Goal: Information Seeking & Learning: Find specific fact

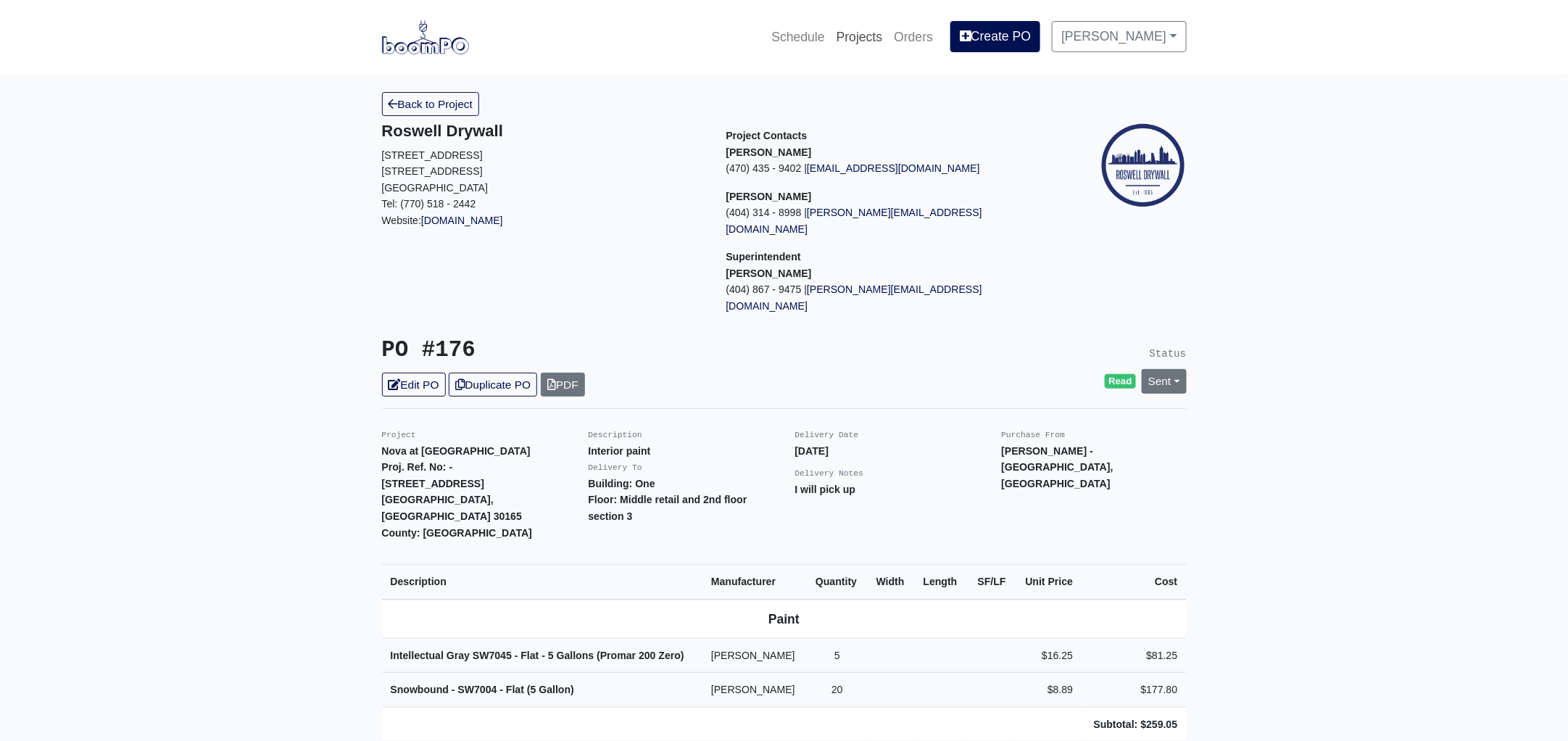
click at [875, 36] on link "Projects" at bounding box center [859, 37] width 58 height 32
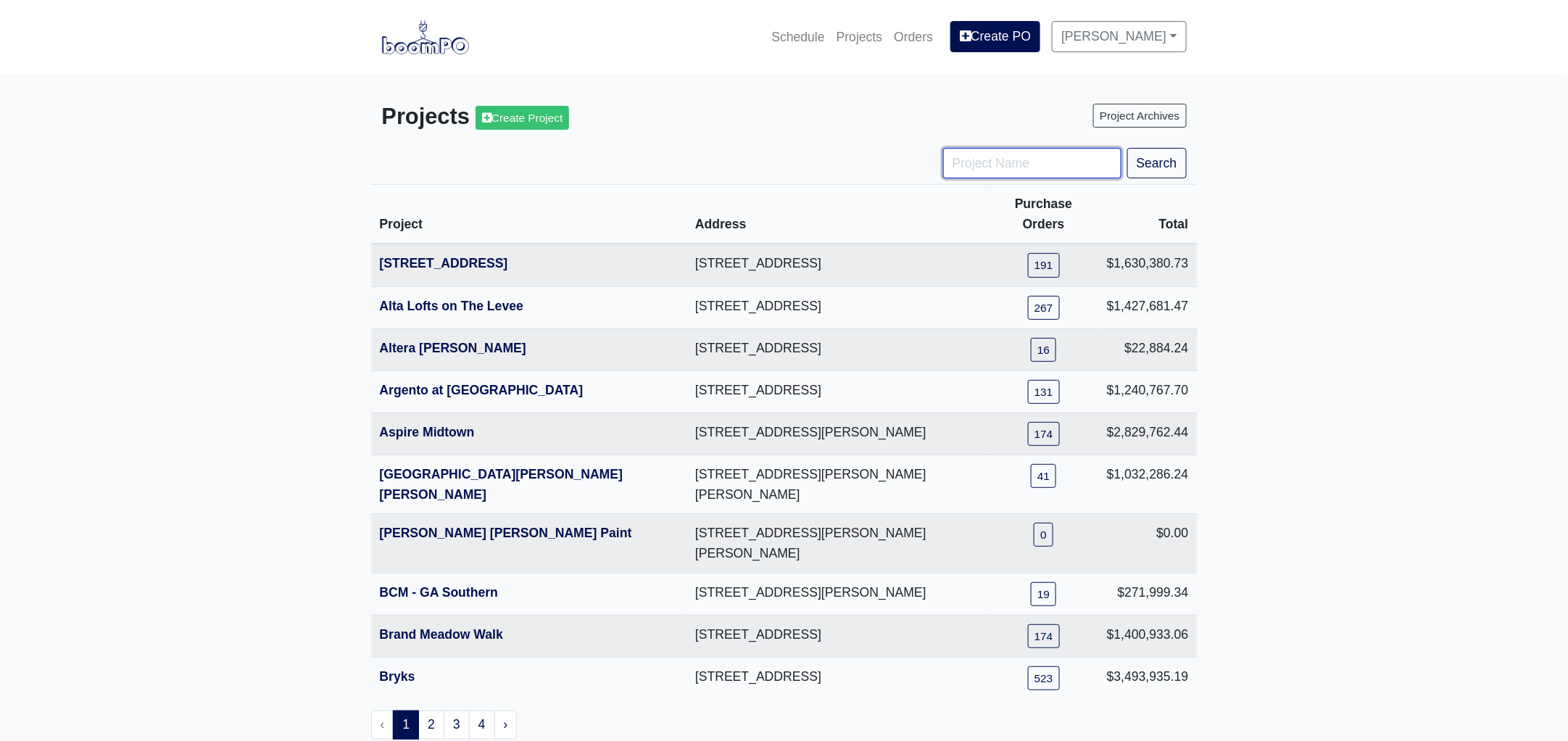
click at [1024, 159] on input "Project Name" at bounding box center [1032, 164] width 178 height 31
type input "metro"
click at [1127, 148] on button "Search" at bounding box center [1156, 164] width 59 height 31
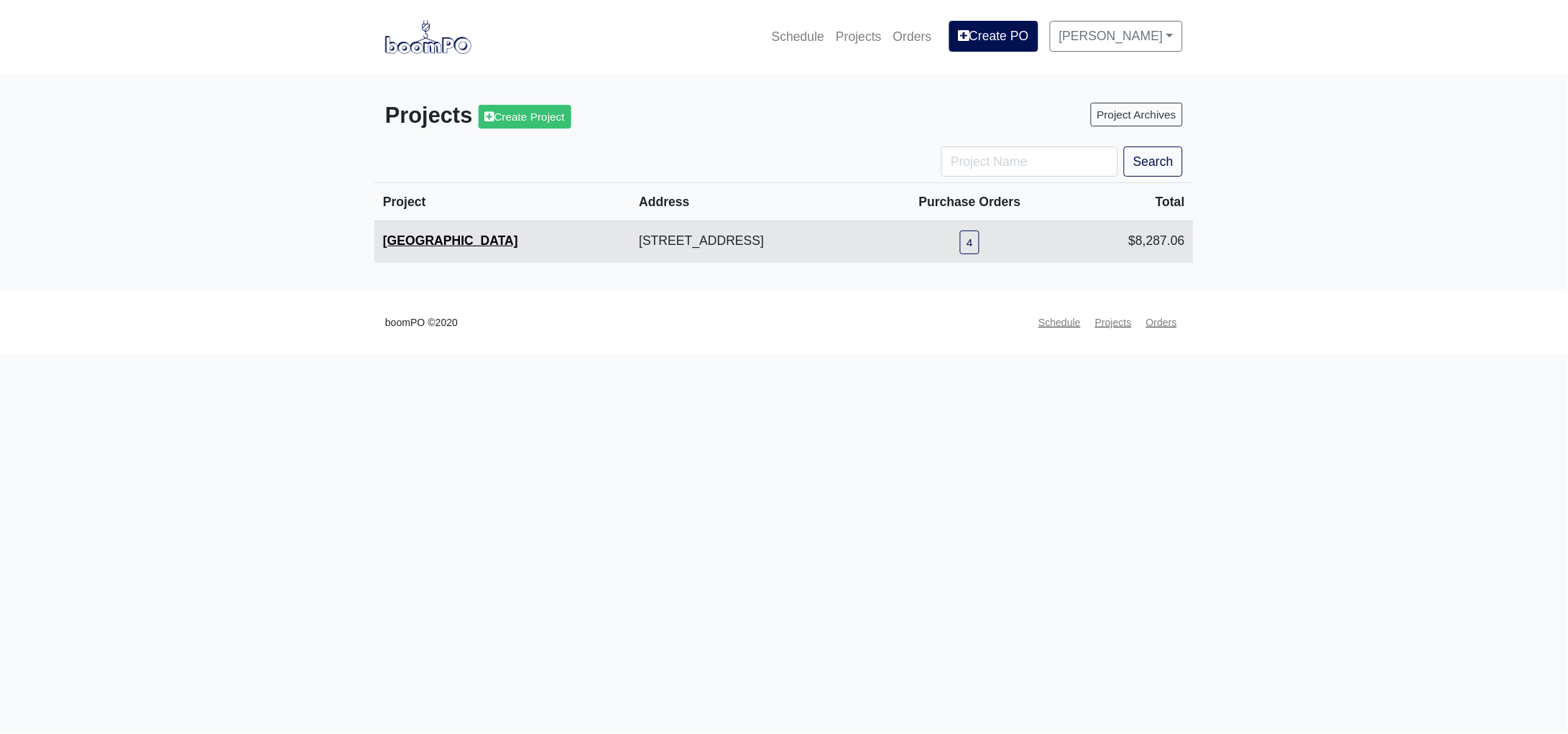
click at [466, 234] on link "[GEOGRAPHIC_DATA]" at bounding box center [450, 241] width 135 height 14
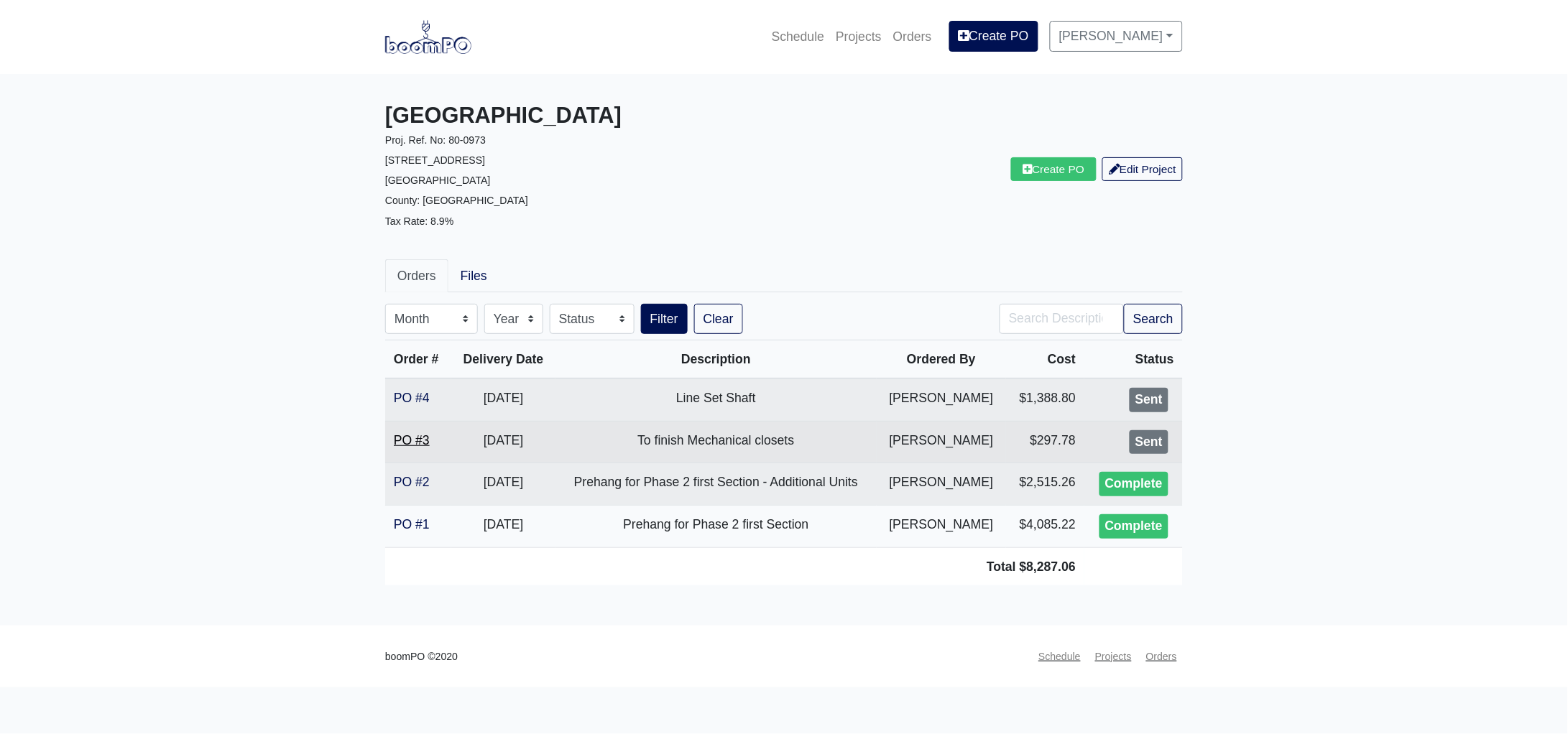
click at [422, 442] on link "PO #3" at bounding box center [412, 440] width 36 height 14
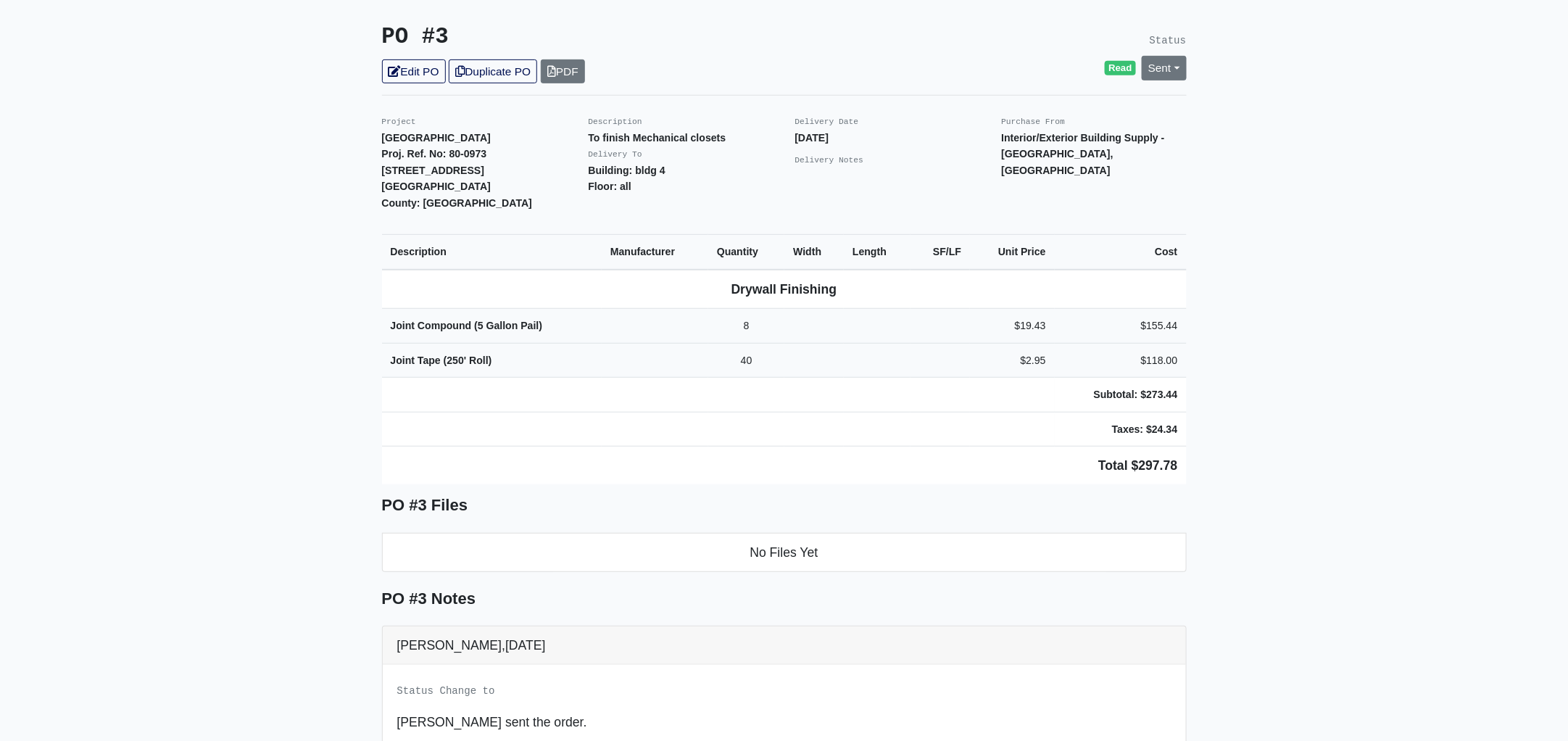
scroll to position [272, 0]
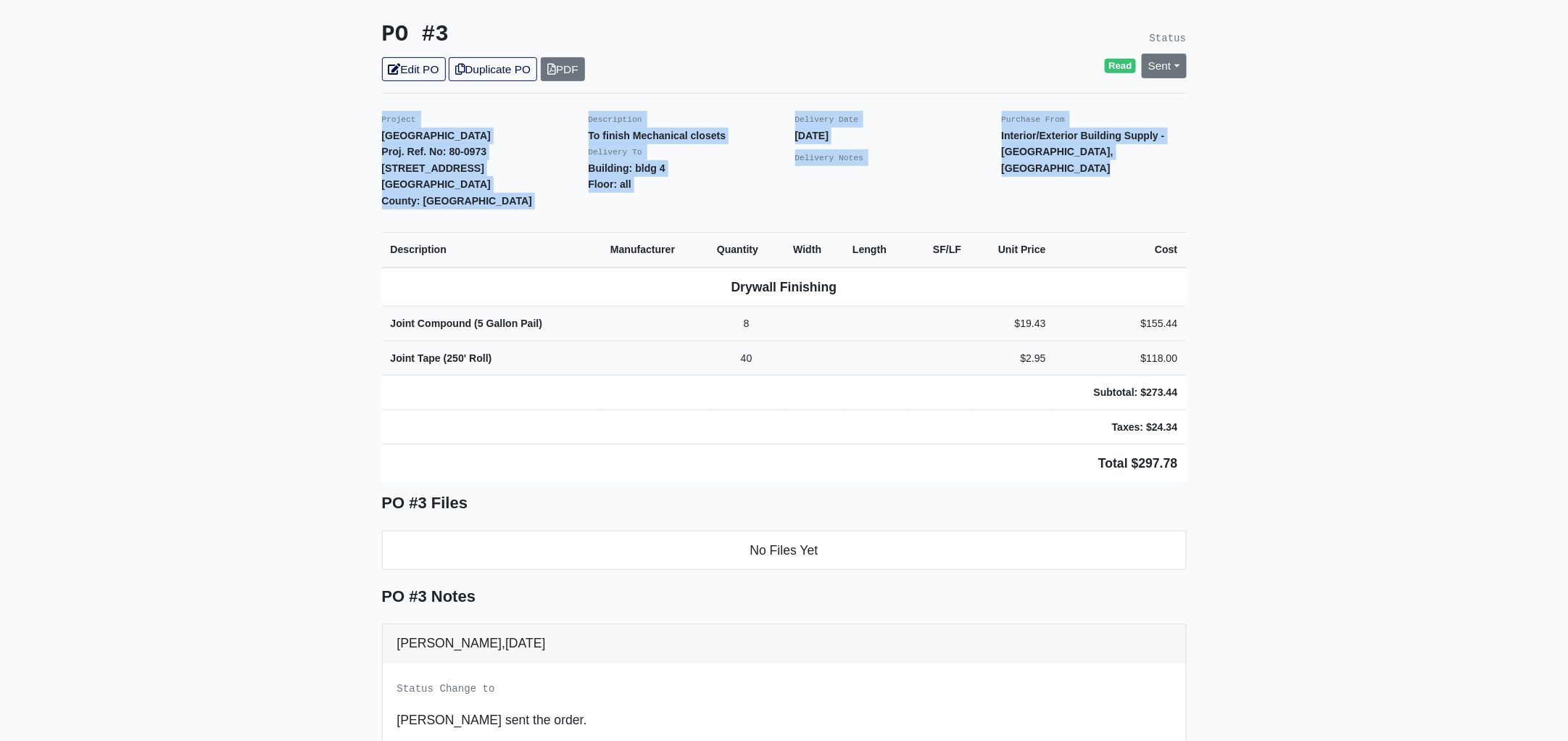
drag, startPoint x: 377, startPoint y: 85, endPoint x: 1210, endPoint y: 410, distance: 894.2
click at [1210, 410] on main "Back to Project Roswell Drywall [STREET_ADDRESS] Tel: (770) 518 - 2442 Website:…" at bounding box center [784, 404] width 1568 height 1202
copy div "Project Metropolitan Place Proj. Ref. No: 80-0973 [STREET_ADDRESS]: [GEOGRAPHIC…"
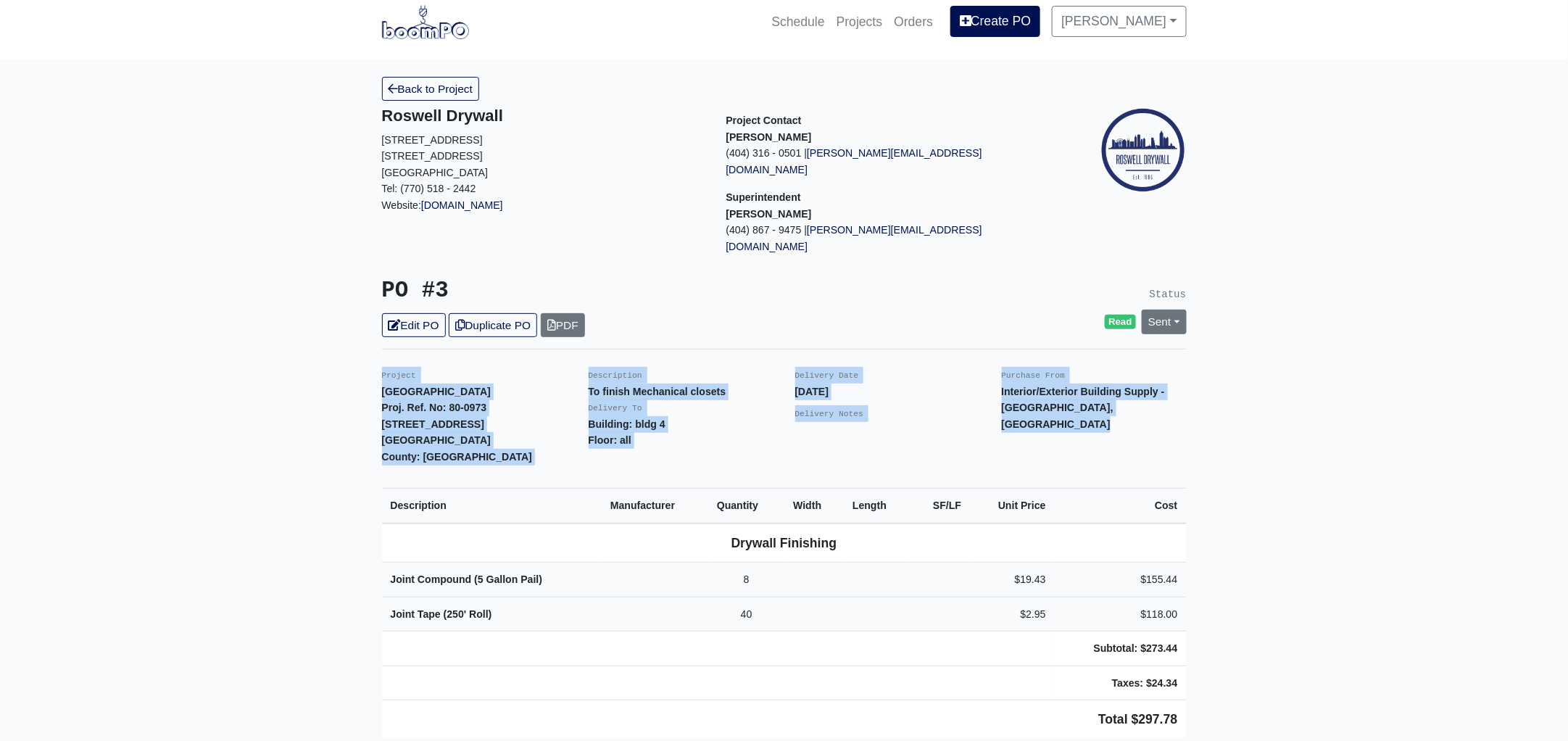
scroll to position [0, 0]
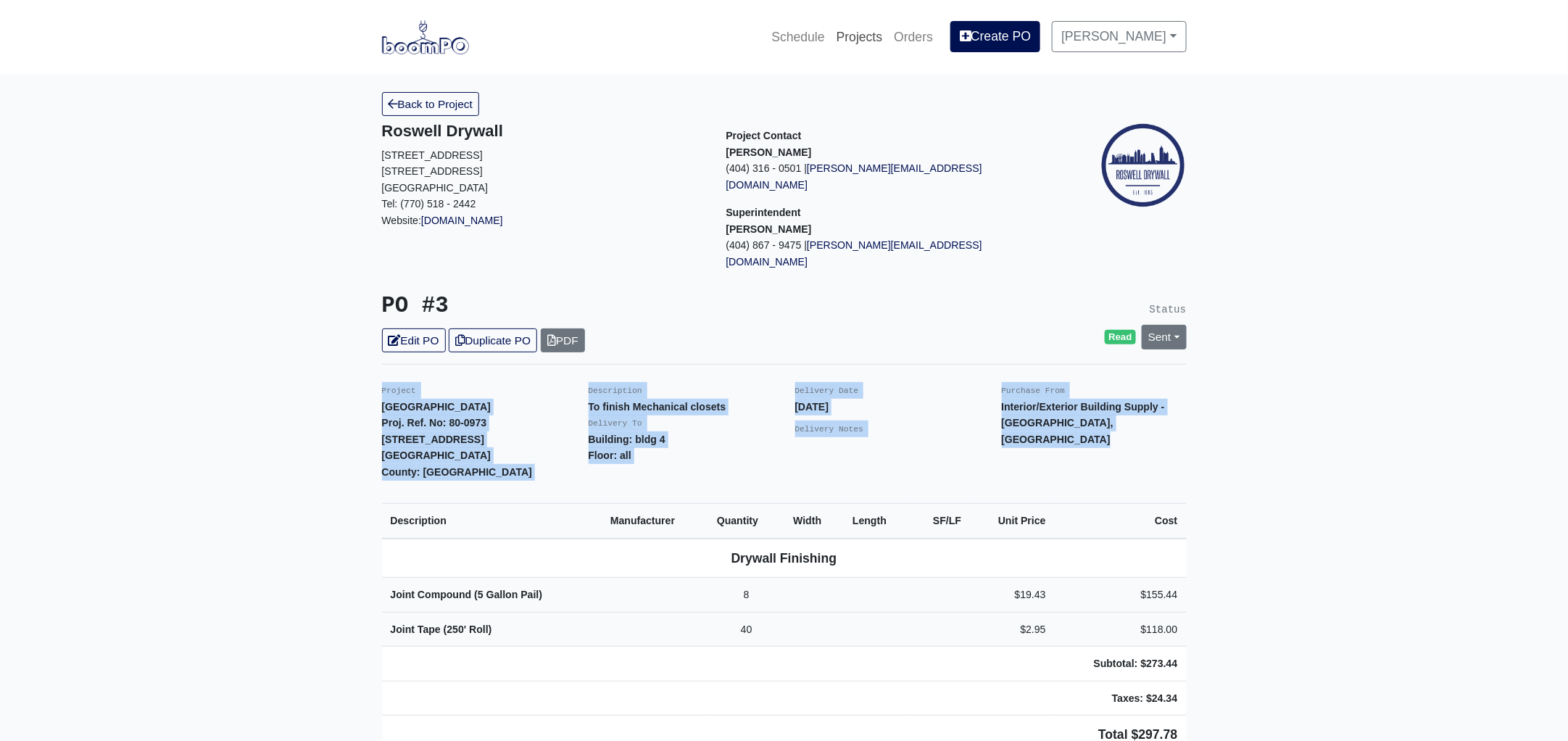
click at [877, 26] on link "Projects" at bounding box center [859, 37] width 58 height 32
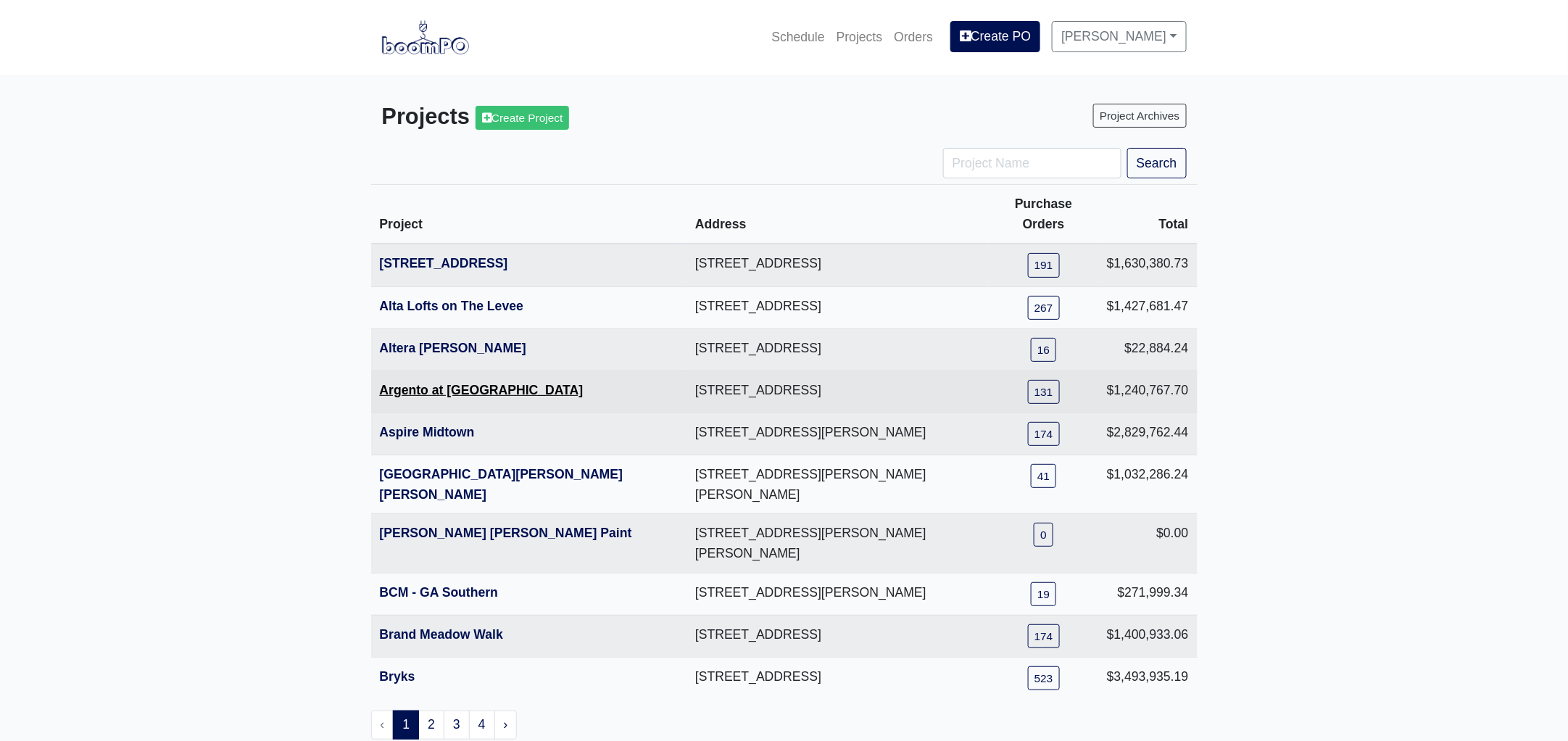
click at [439, 383] on link "Argento at Sugarloaf Parkway" at bounding box center [482, 391] width 204 height 15
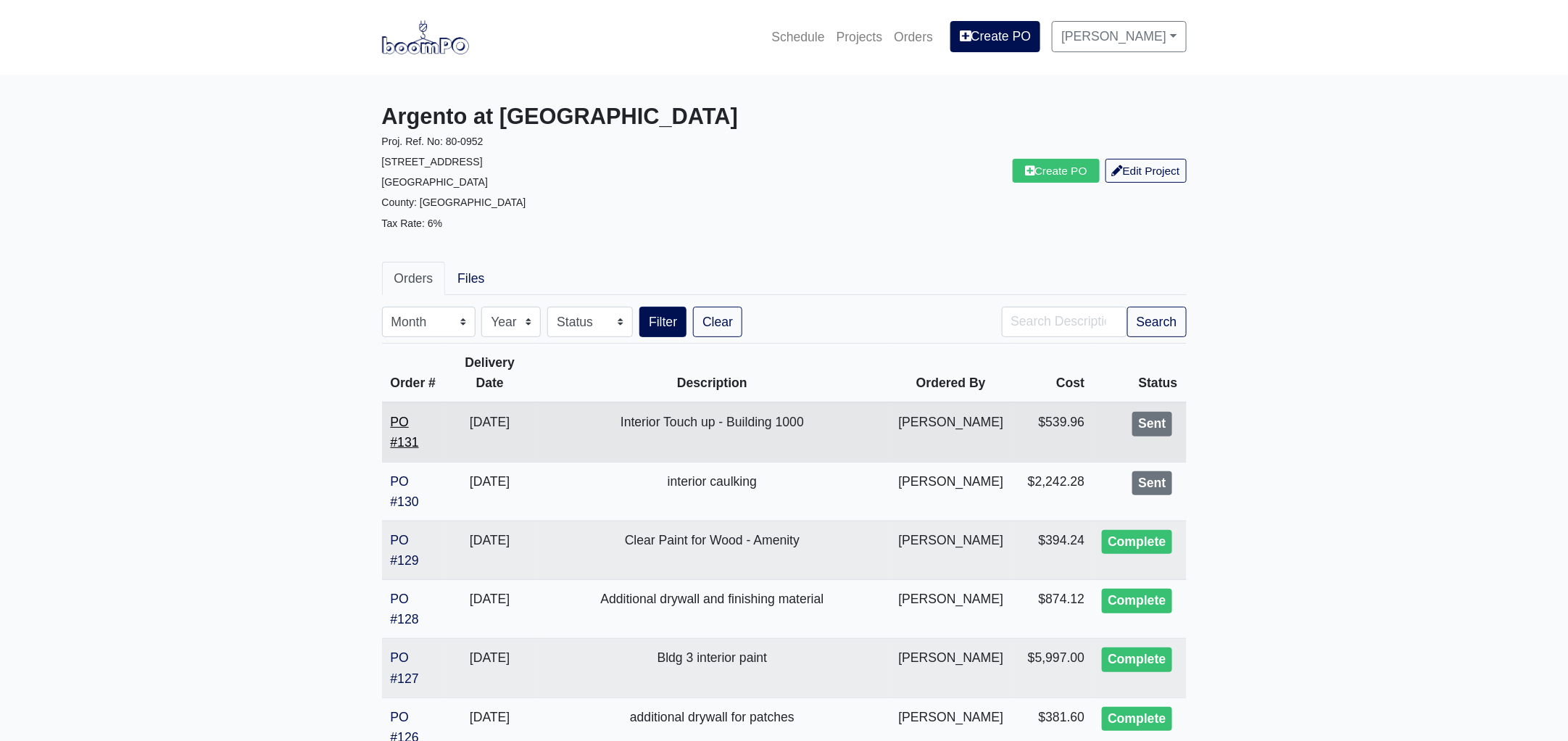
click at [407, 439] on link "PO #131" at bounding box center [404, 432] width 28 height 35
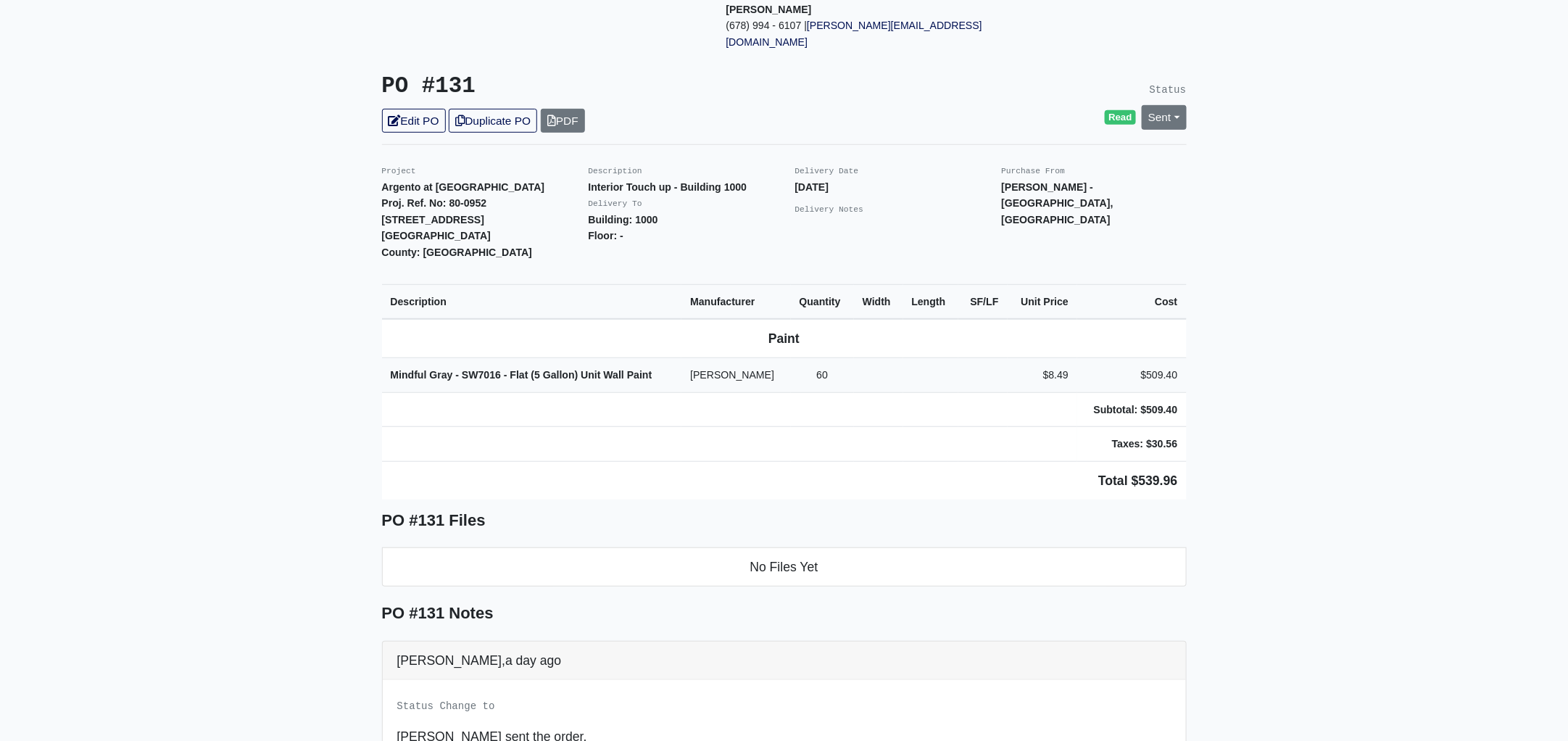
scroll to position [272, 0]
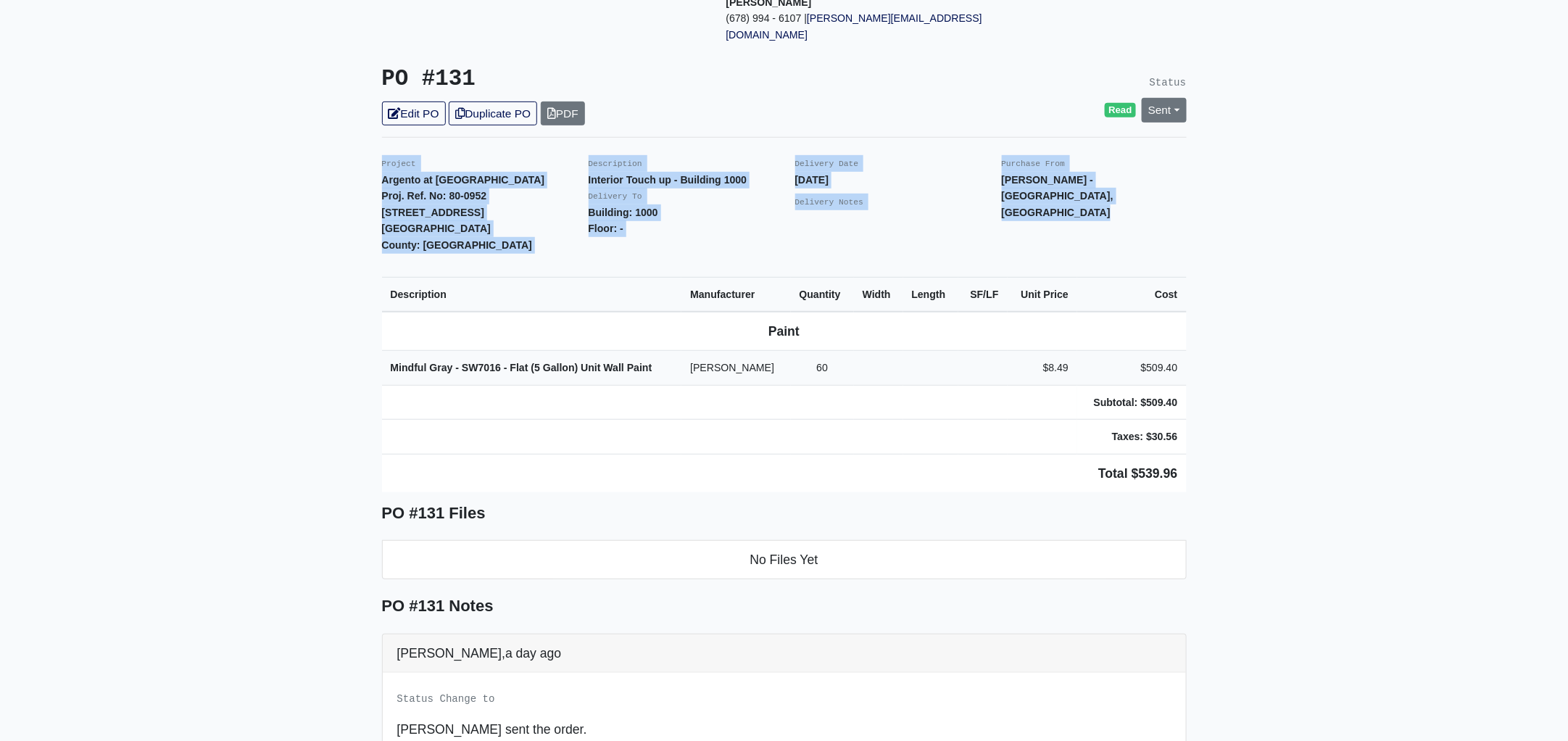
drag, startPoint x: 379, startPoint y: 128, endPoint x: 1352, endPoint y: 450, distance: 1024.9
click at [1352, 450] on main "Back to Project Roswell Drywall 7000 Peachtree Dunwoody Rd NE Building 5, Suite…" at bounding box center [784, 410] width 1568 height 1212
copy div "Project Argento at Sugarloaf Parkway Proj. Ref. No: 80-0952 80 Lawrenceville Su…"
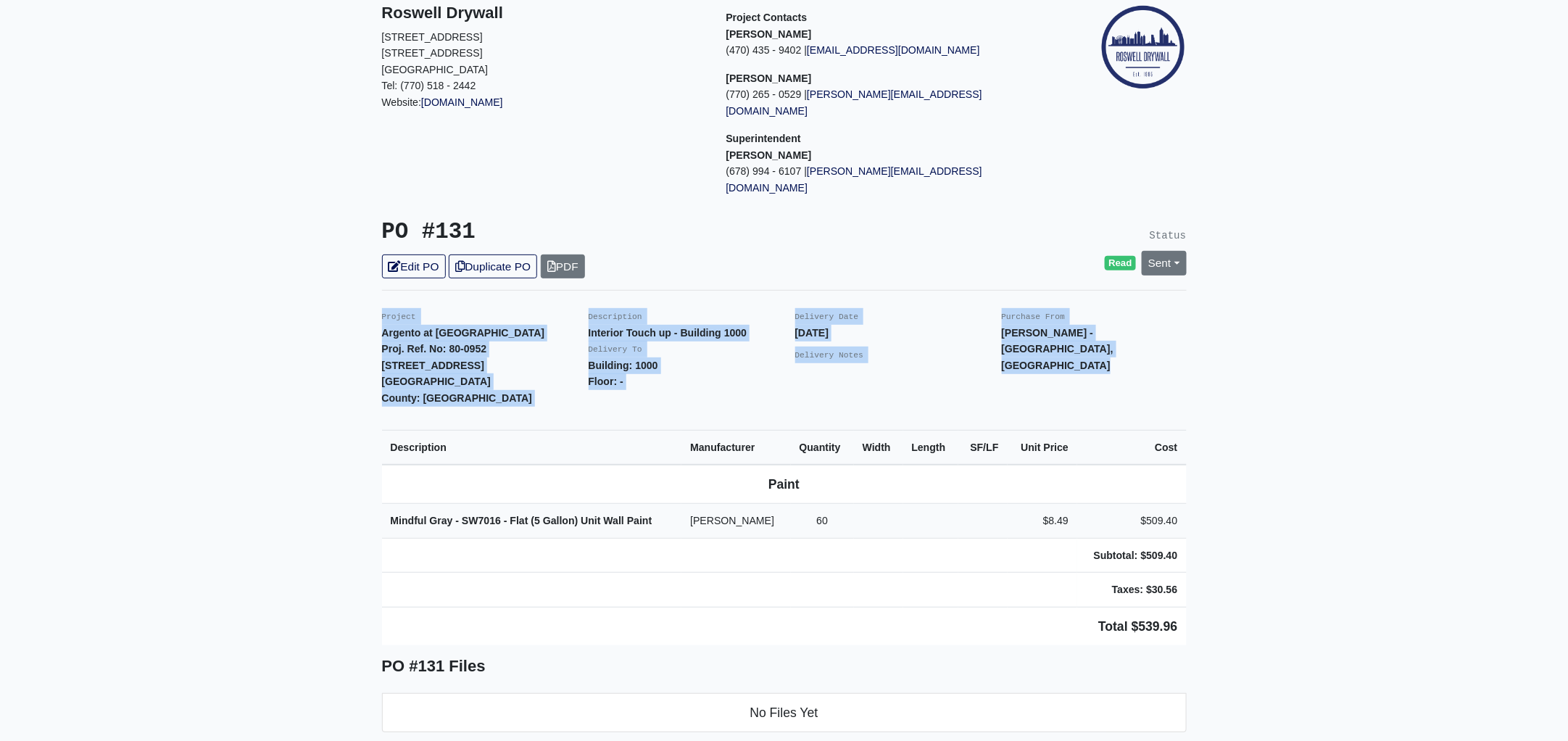
scroll to position [0, 0]
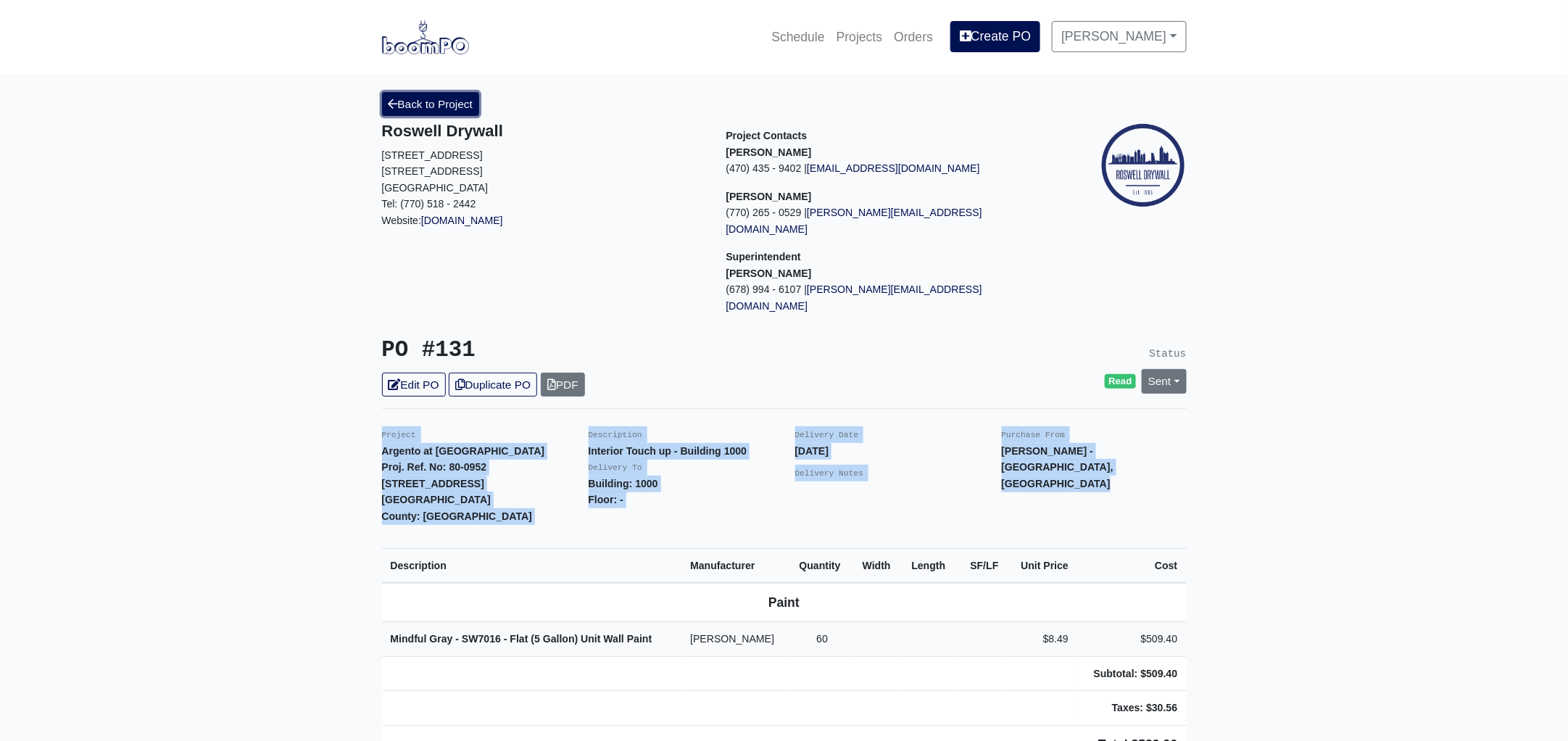
click at [438, 99] on link "Back to Project" at bounding box center [431, 104] width 98 height 24
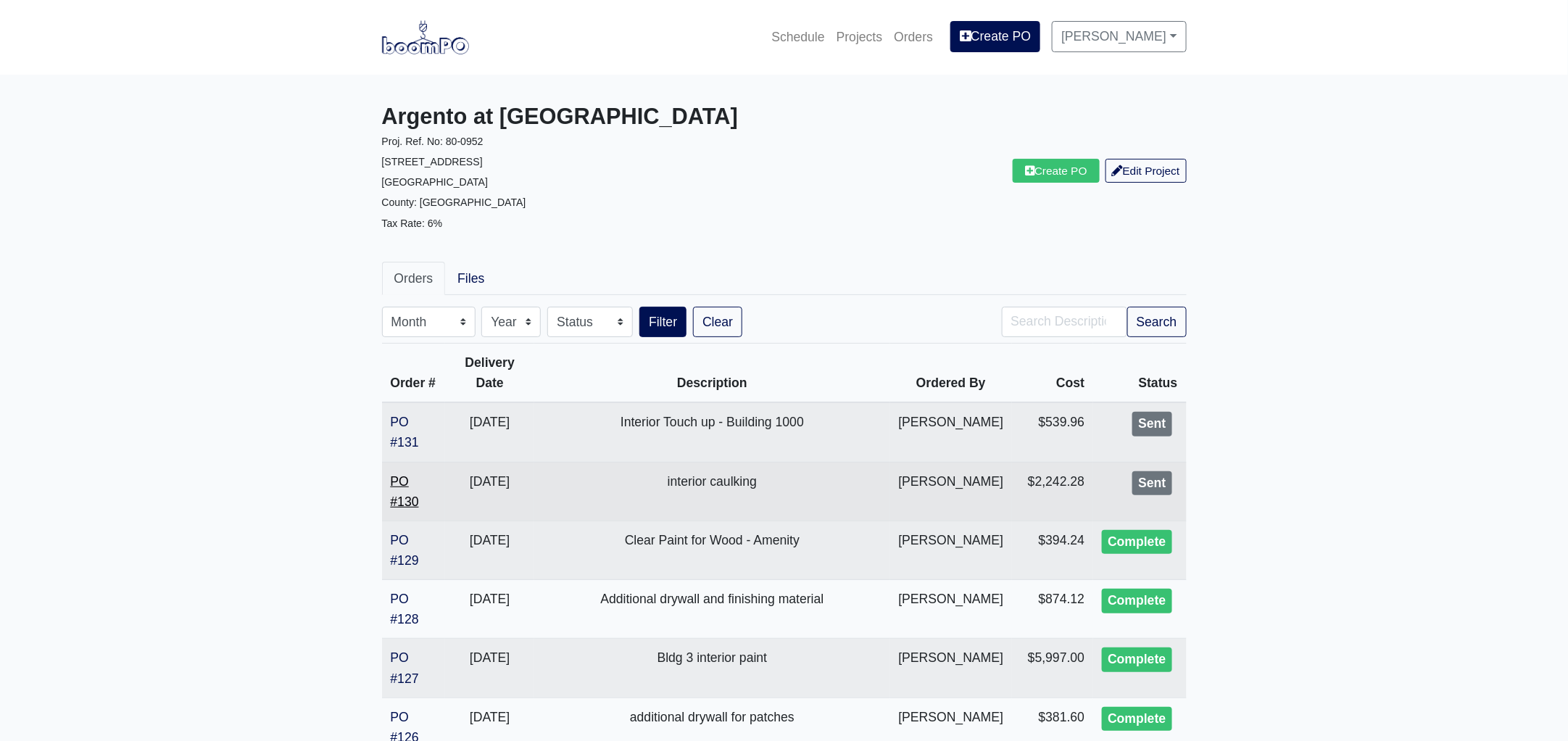
click at [409, 495] on link "PO #130" at bounding box center [404, 492] width 28 height 35
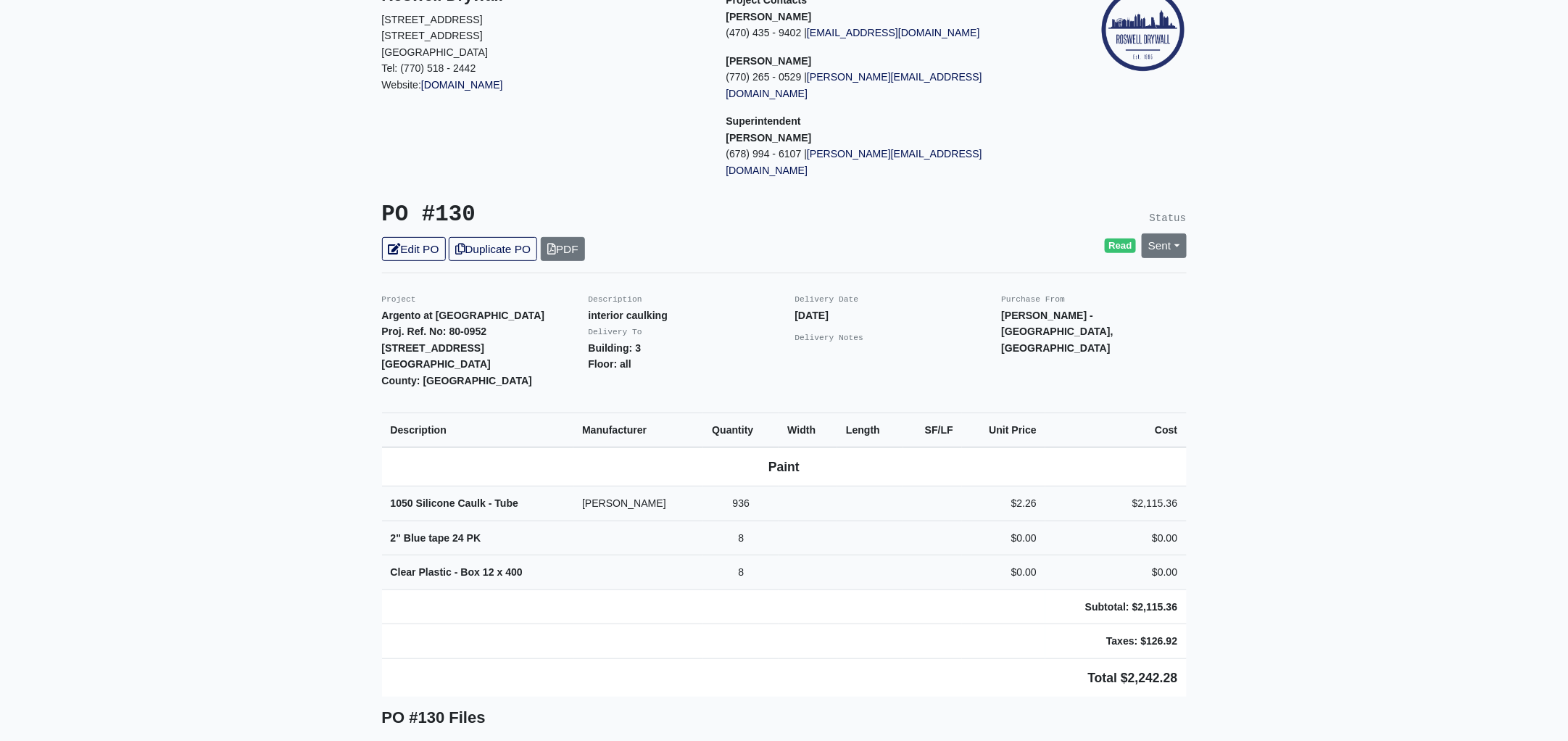
scroll to position [362, 0]
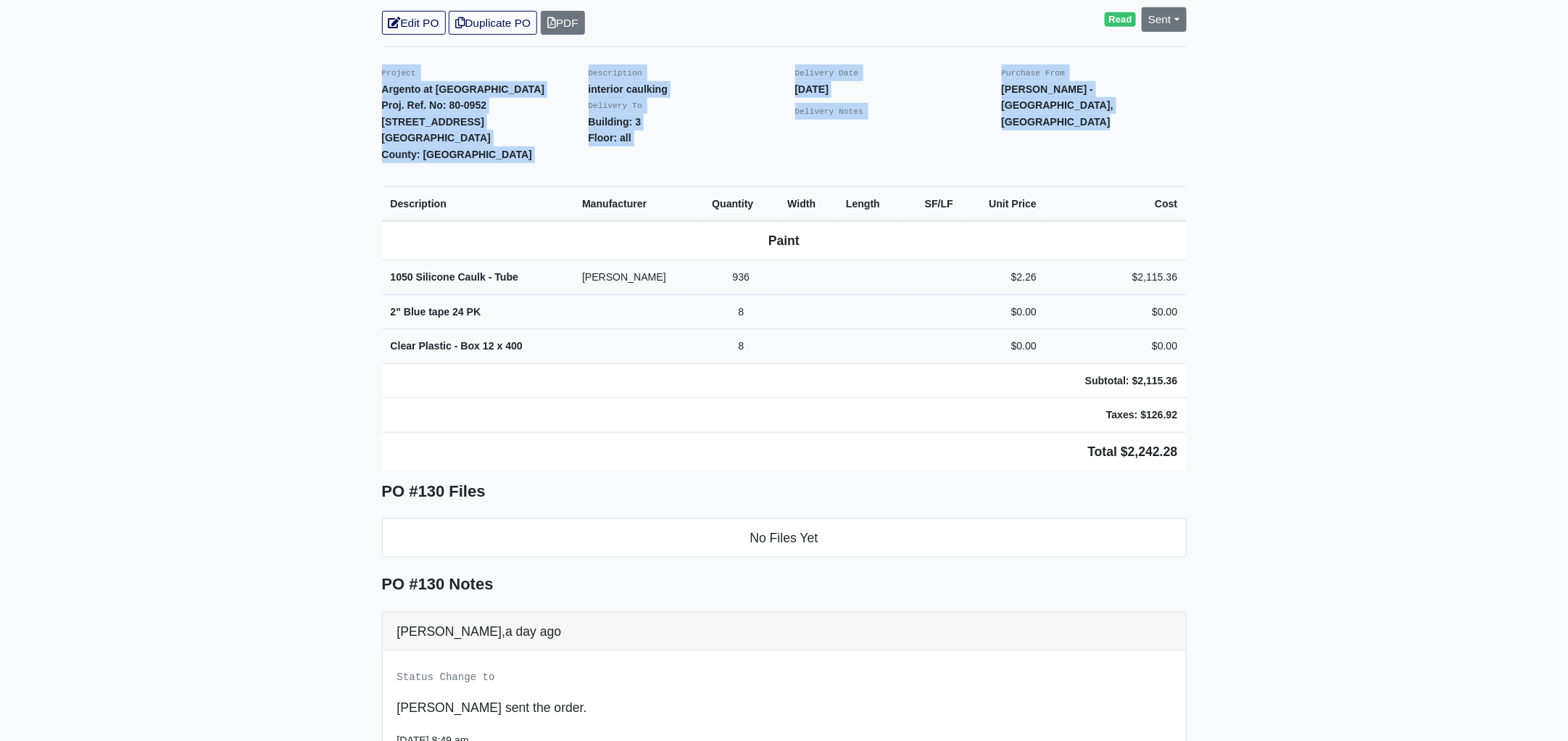
drag, startPoint x: 379, startPoint y: 37, endPoint x: 1272, endPoint y: 434, distance: 977.3
click at [1272, 434] on main "Back to Project Roswell Drywall 7000 Peachtree Dunwoody Rd NE Building 5, Suite…" at bounding box center [784, 353] width 1568 height 1281
copy div "Project Argento at Sugarloaf Parkway Proj. Ref. No: 80-0952 80 Lawrenceville Su…"
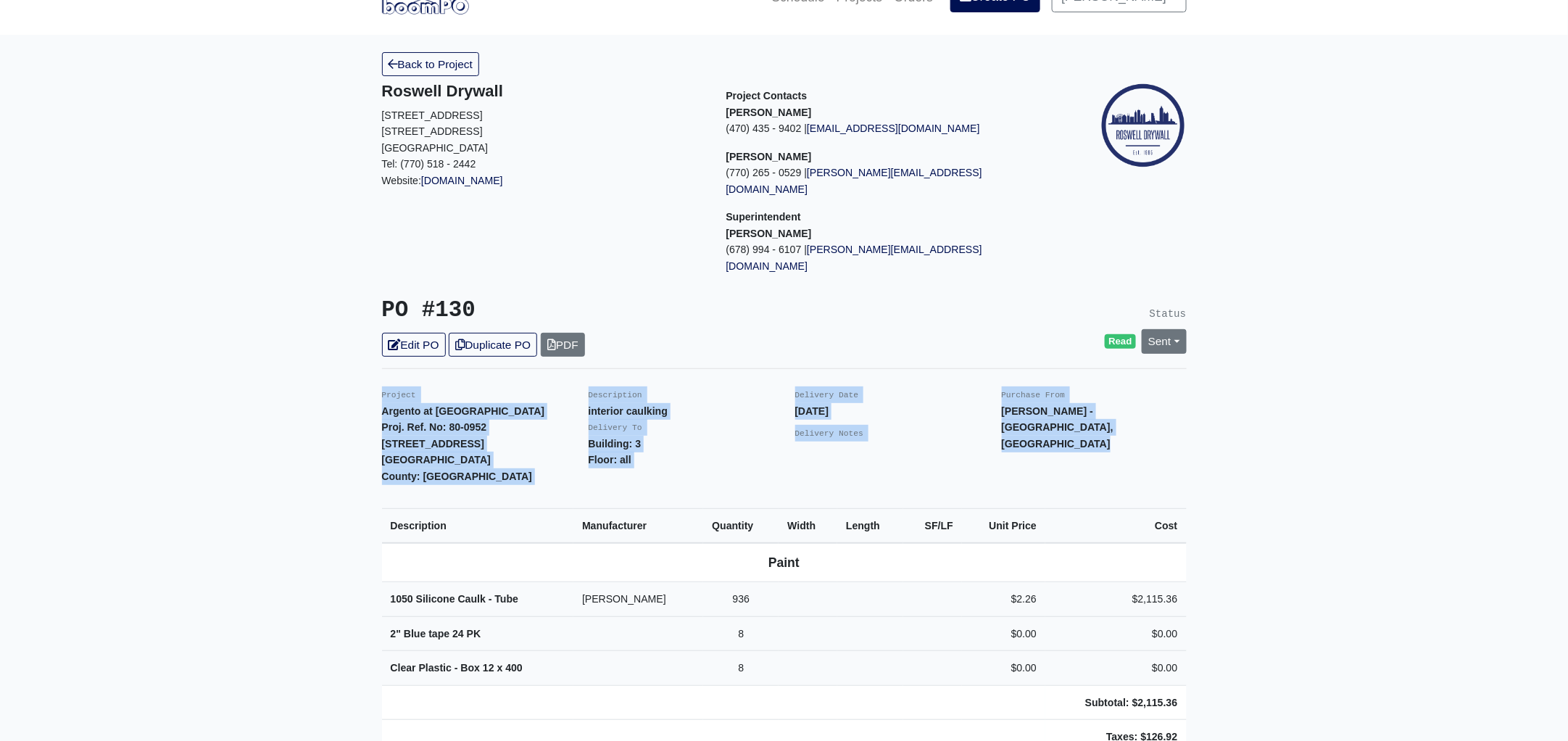
scroll to position [0, 0]
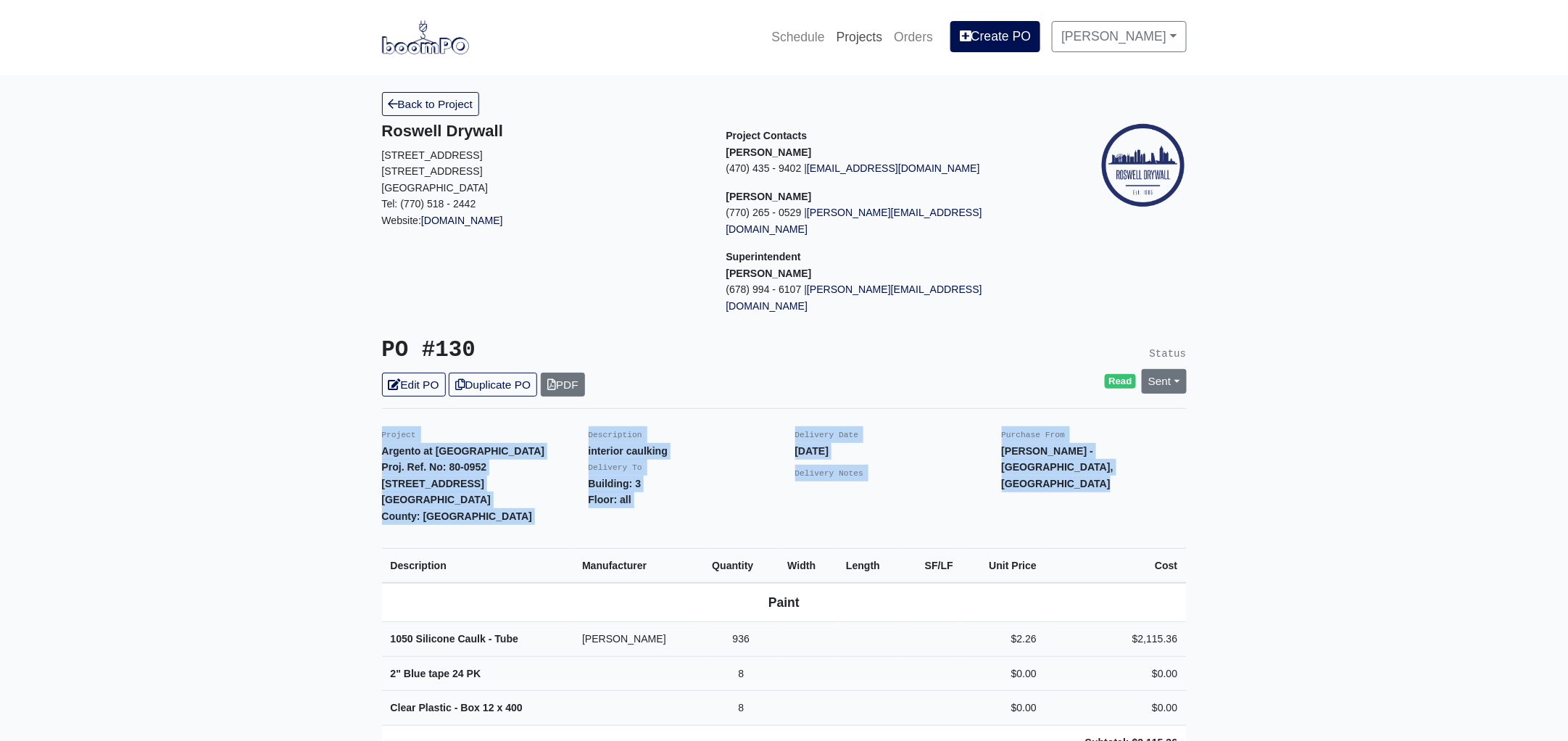
click at [868, 39] on link "Projects" at bounding box center [859, 37] width 58 height 32
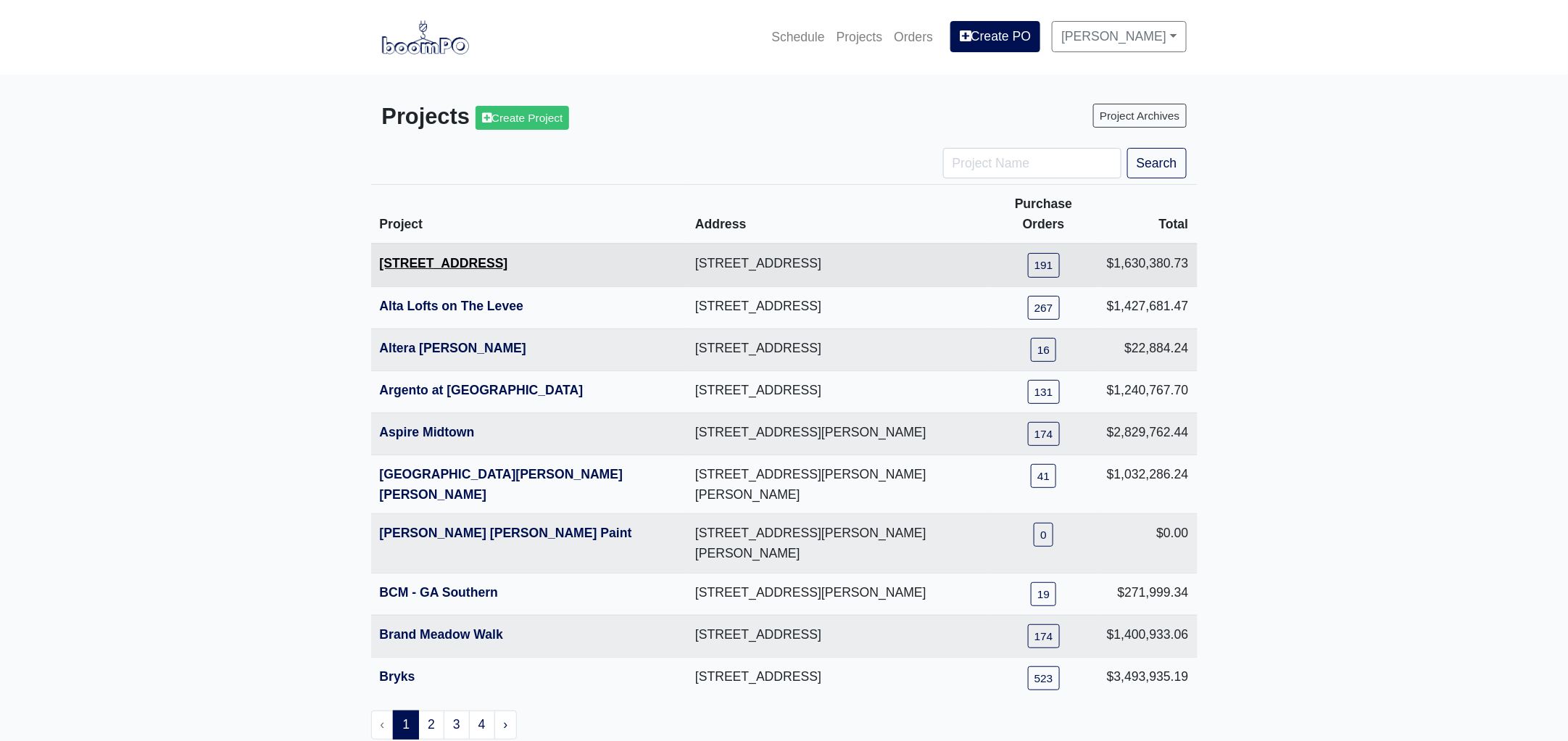
click at [456, 256] on link "[STREET_ADDRESS]" at bounding box center [444, 264] width 128 height 15
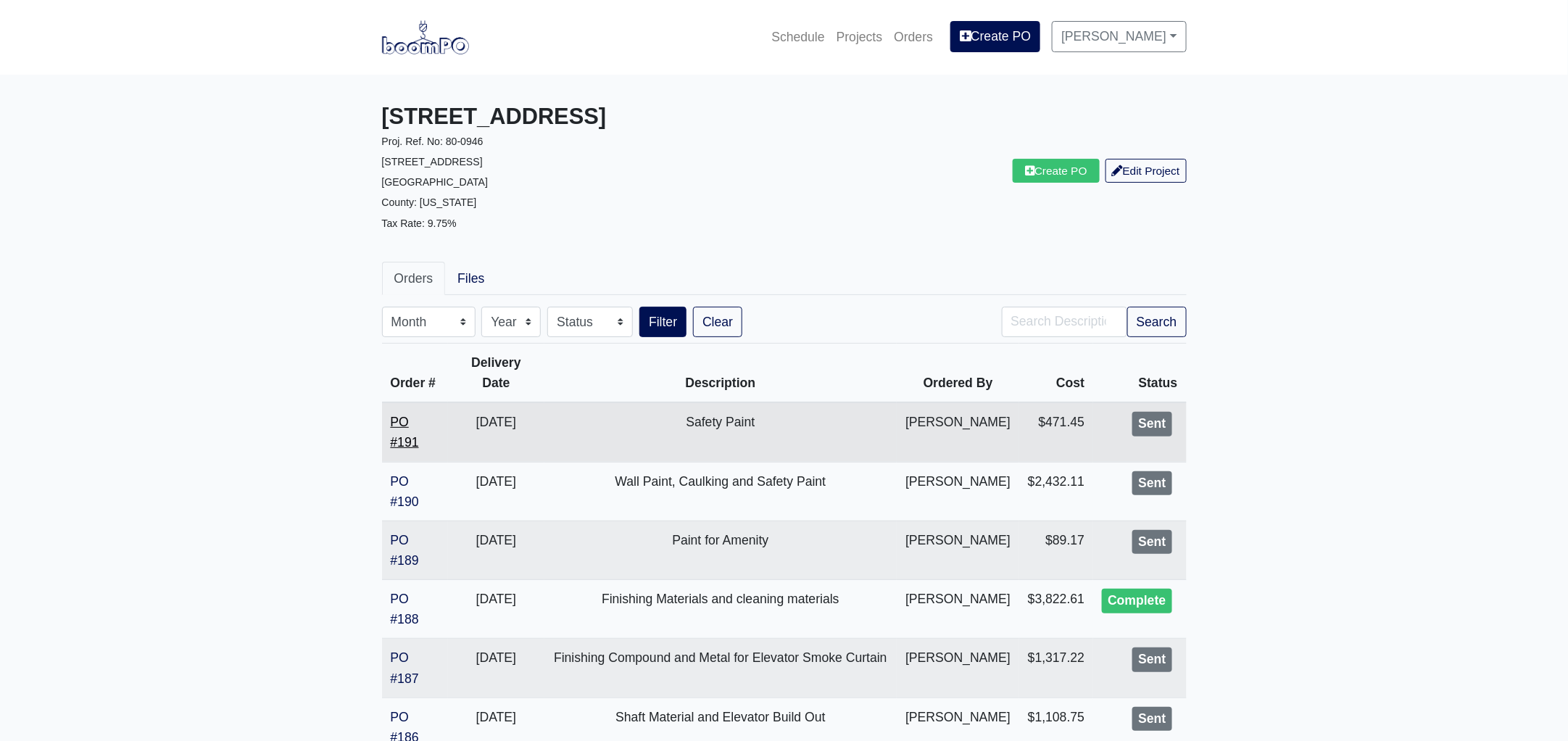
click at [393, 439] on link "PO #191" at bounding box center [404, 432] width 28 height 35
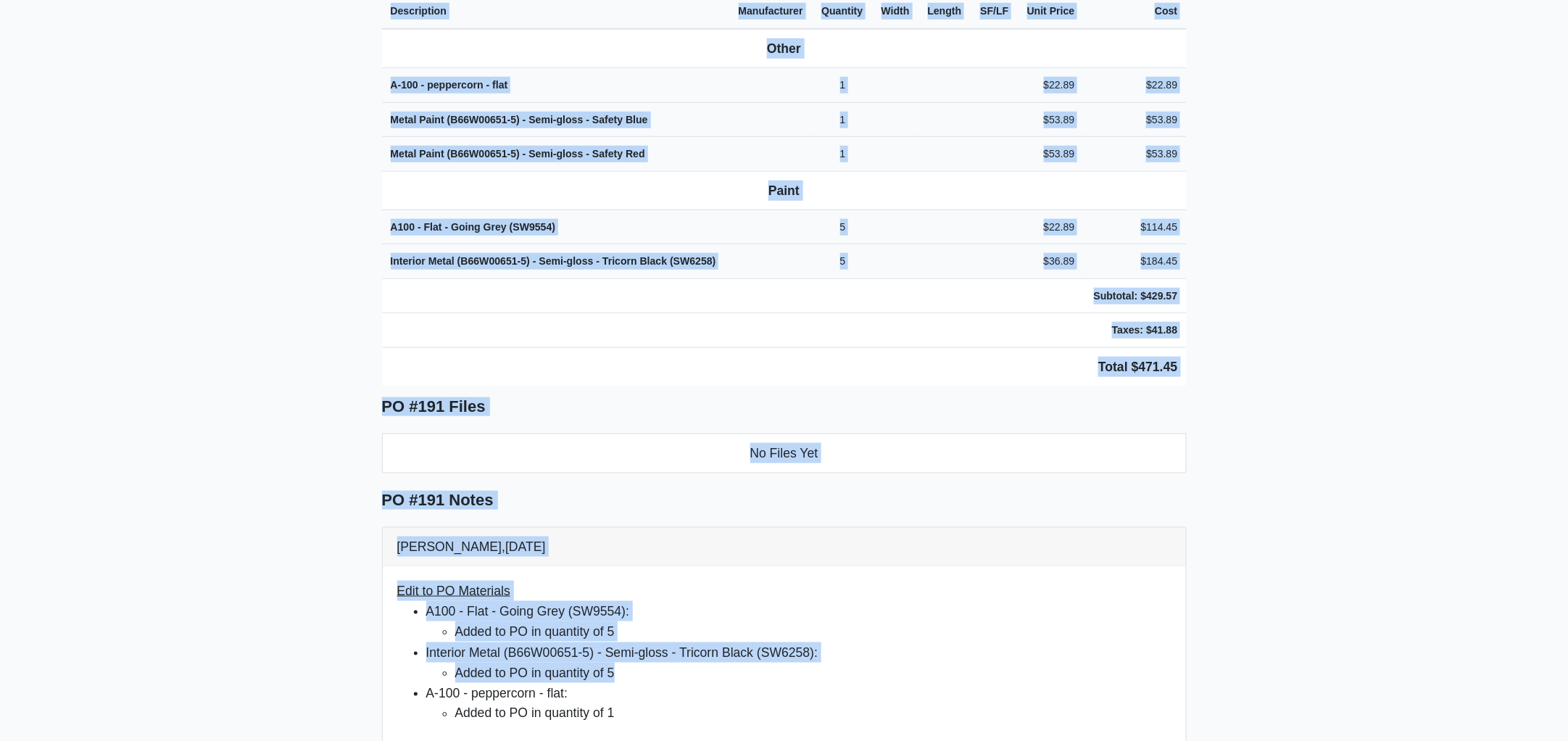
scroll to position [541, 0]
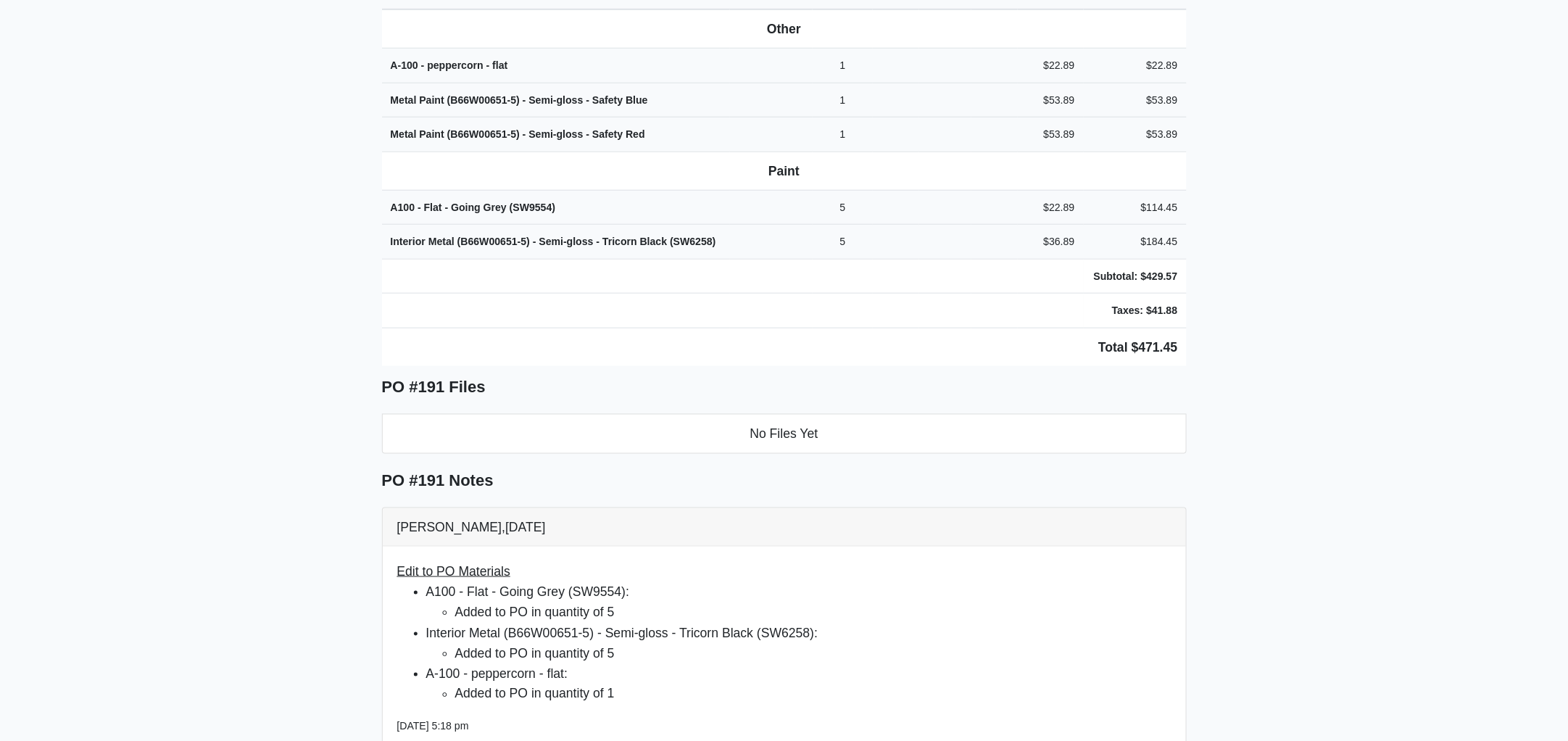
drag, startPoint x: 376, startPoint y: 400, endPoint x: 1222, endPoint y: 361, distance: 846.9
click at [1222, 361] on main "Back to Project Roswell Drywall [STREET_ADDRESS] Tel: (770) 518 - 2442 Website:…" at bounding box center [784, 356] width 1568 height 1646
copy div "Project [STREET_ADDRESS]. Ref. No: 80-0946 [STREET_ADDRESS]: [US_STATE] Descrip…"
